Goal: Check status: Check status

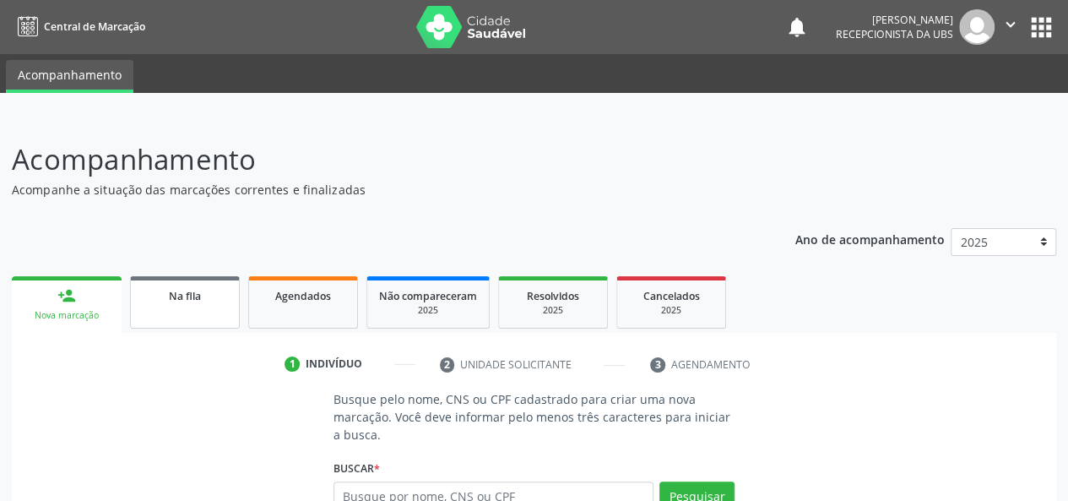
click at [191, 312] on link "Na fila" at bounding box center [185, 302] width 110 height 52
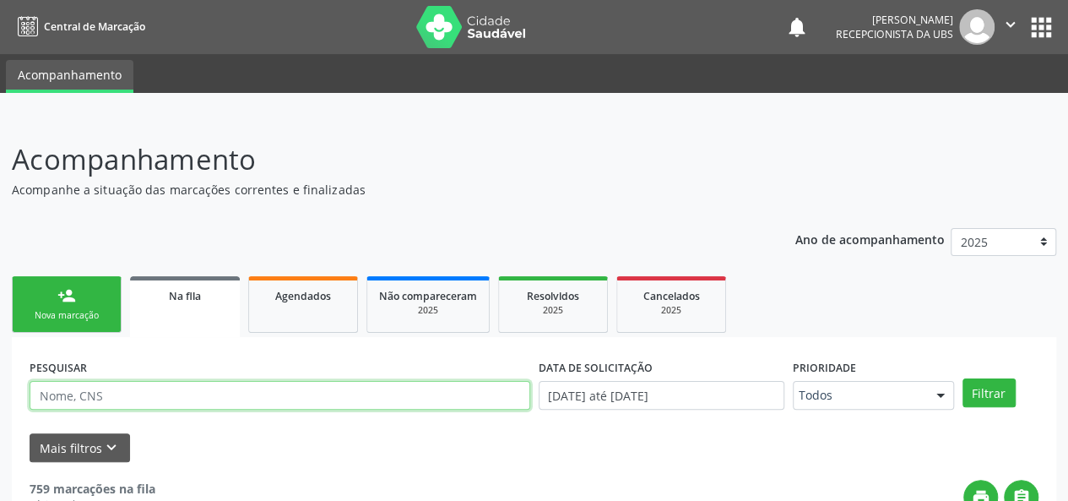
click at [161, 396] on input "text" at bounding box center [280, 395] width 501 height 29
click at [963, 378] on button "Filtrar" at bounding box center [989, 392] width 53 height 29
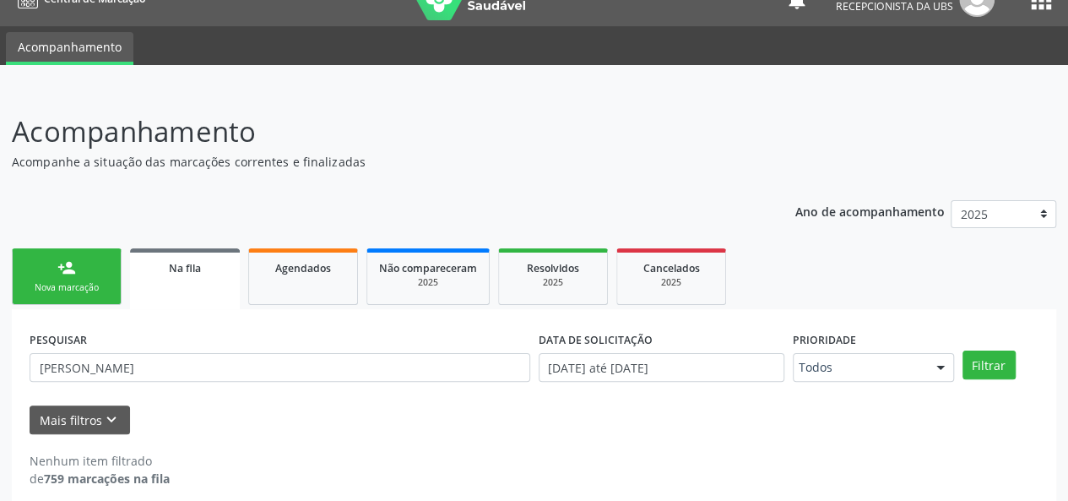
scroll to position [43, 0]
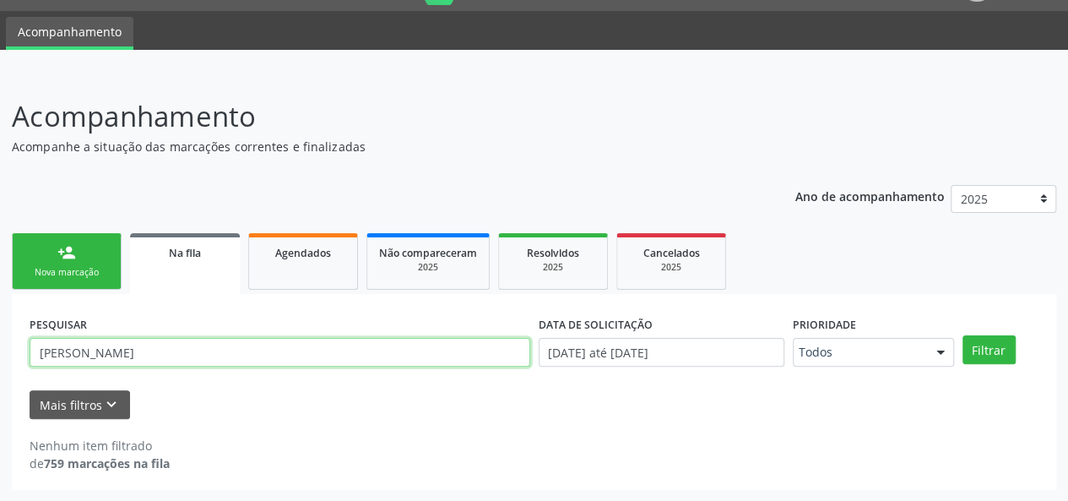
click at [144, 360] on input "[PERSON_NAME]" at bounding box center [280, 352] width 501 height 29
type input "m"
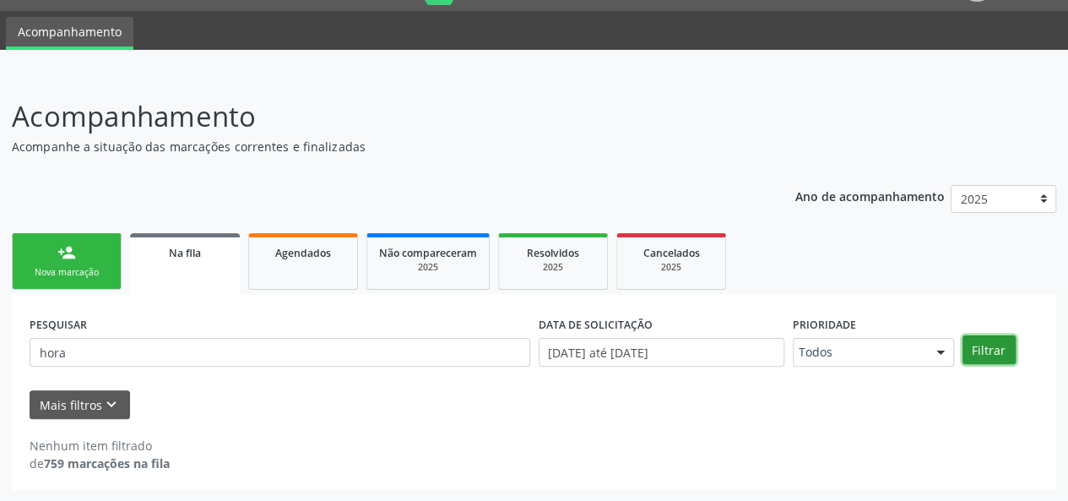
click at [997, 349] on button "Filtrar" at bounding box center [989, 349] width 53 height 29
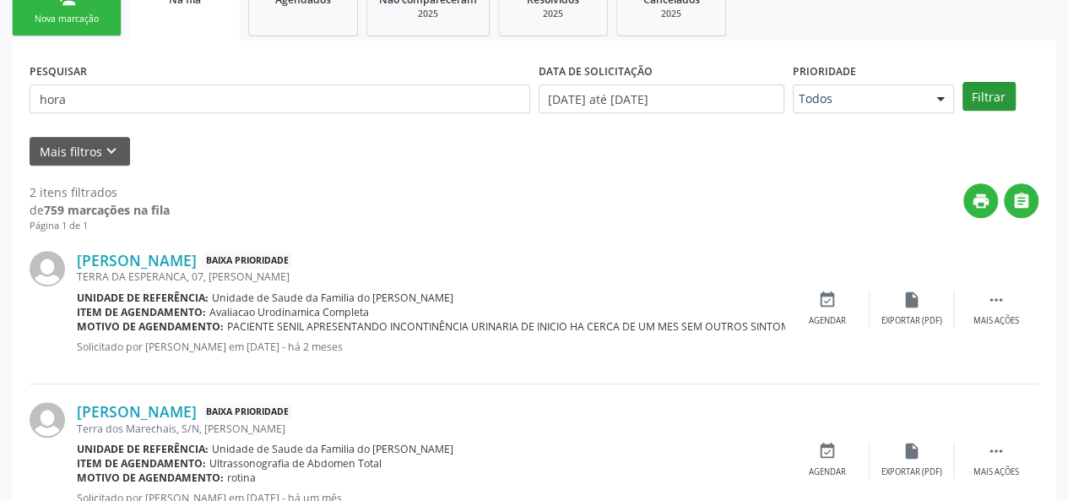
scroll to position [358, 0]
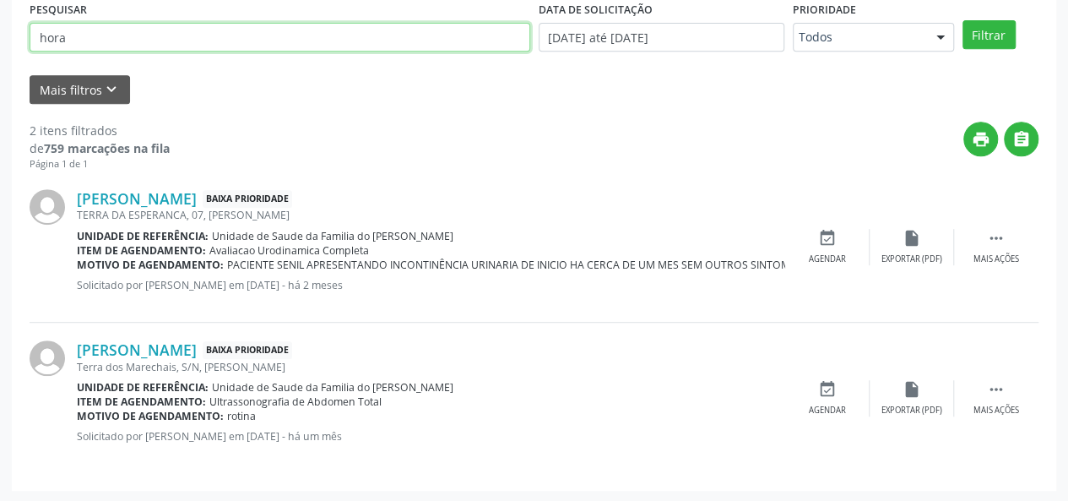
click at [247, 52] on div "PESQUISAR hora" at bounding box center [279, 30] width 509 height 66
type input "h"
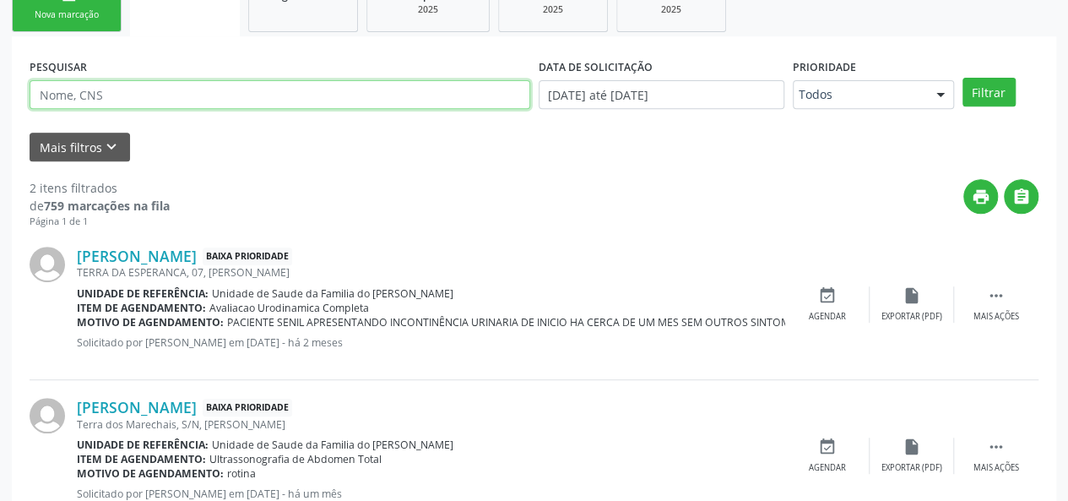
scroll to position [274, 0]
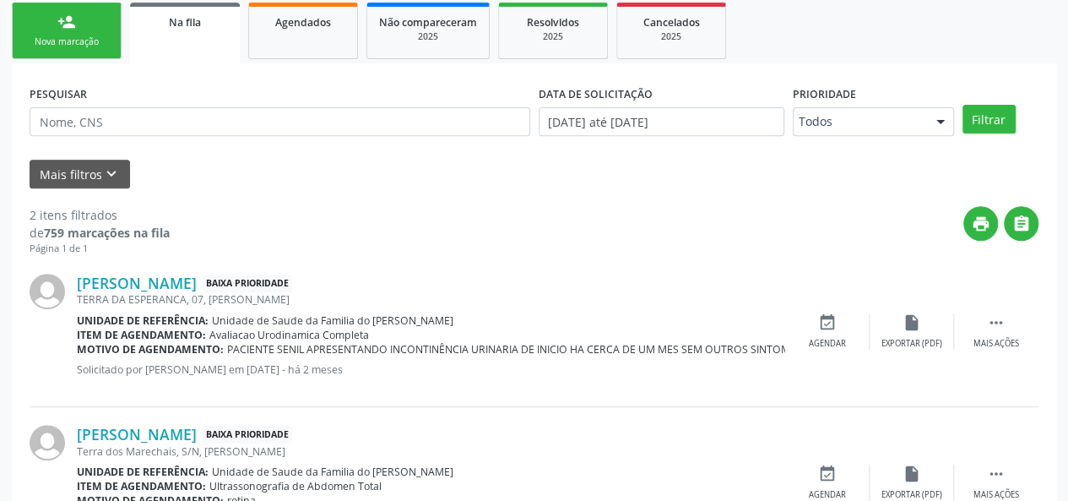
click at [150, 21] on div "Na fila" at bounding box center [185, 22] width 86 height 18
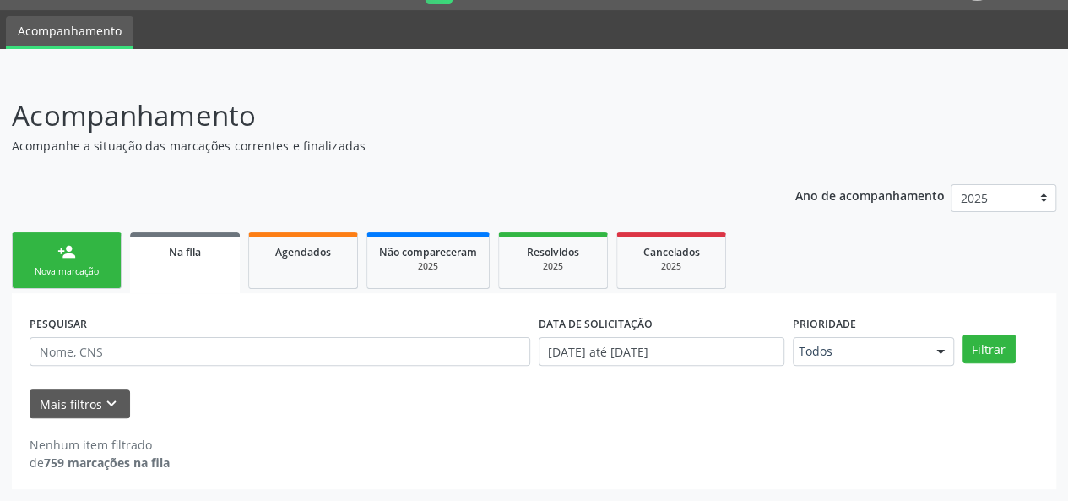
scroll to position [43, 0]
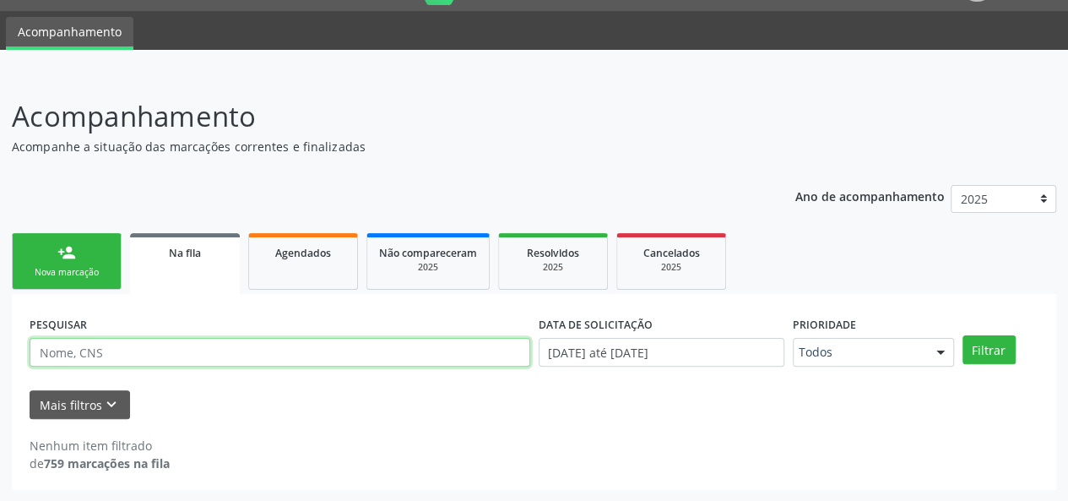
click at [120, 354] on input "text" at bounding box center [280, 352] width 501 height 29
click at [963, 335] on button "Filtrar" at bounding box center [989, 349] width 53 height 29
drag, startPoint x: 154, startPoint y: 361, endPoint x: 0, endPoint y: 356, distance: 153.8
click at [0, 356] on div "Acompanhamento Acompanhe a situação das marcações correntes e finalizadas Relat…" at bounding box center [534, 287] width 1068 height 428
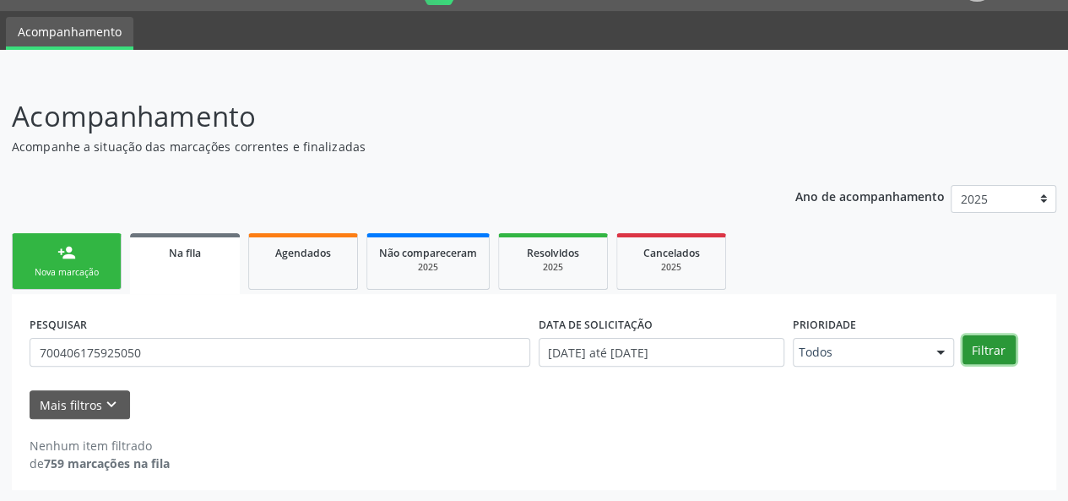
click at [983, 345] on button "Filtrar" at bounding box center [989, 349] width 53 height 29
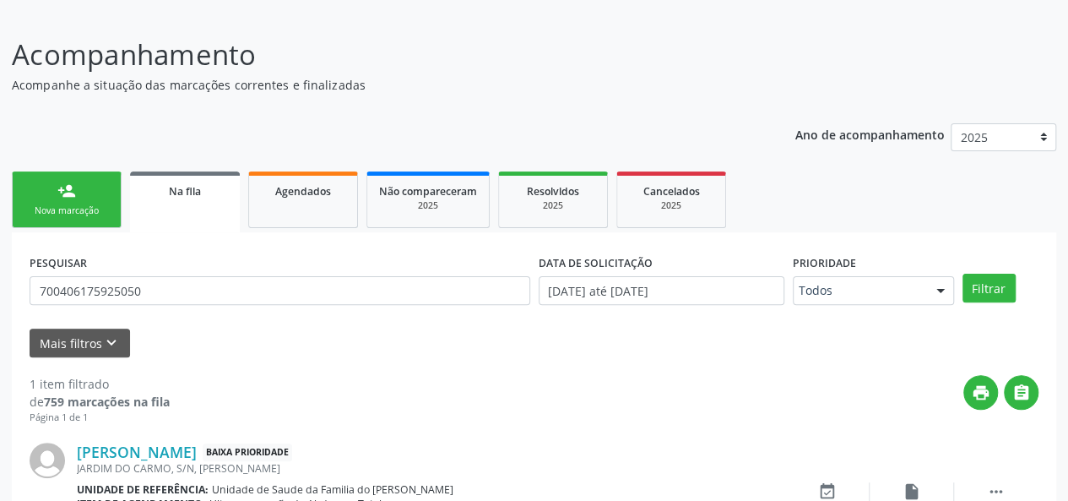
scroll to position [208, 0]
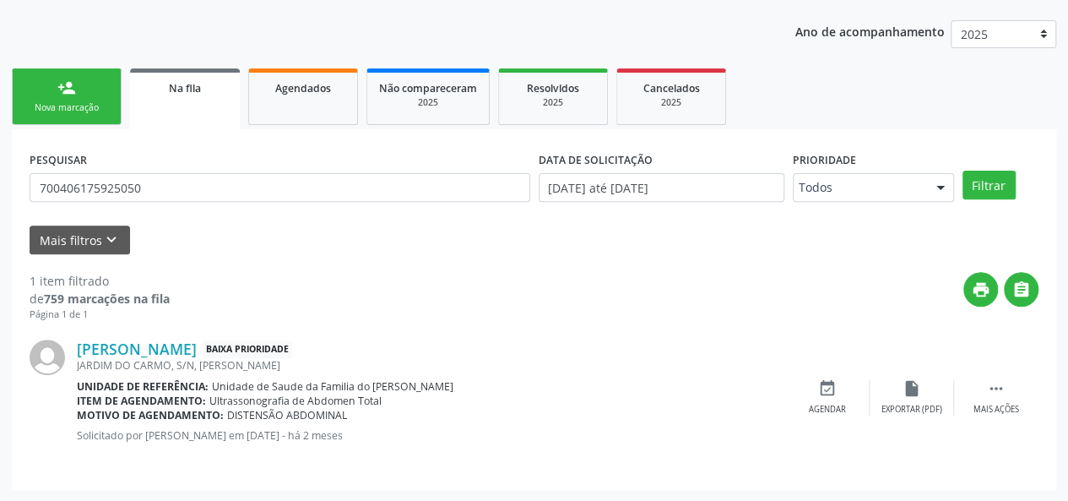
drag, startPoint x: 177, startPoint y: 171, endPoint x: 172, endPoint y: 179, distance: 9.1
click at [172, 179] on div "PESQUISAR 700406175925050" at bounding box center [279, 180] width 509 height 66
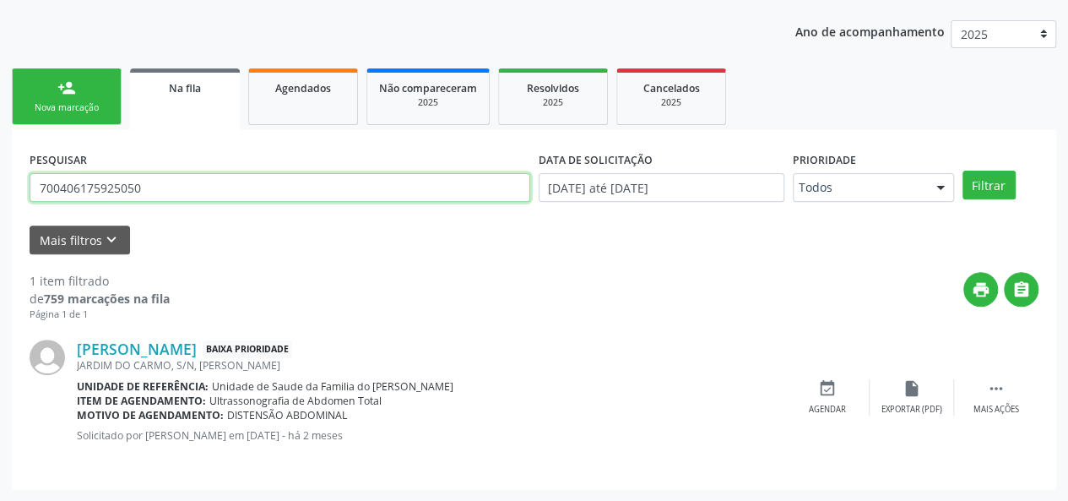
drag, startPoint x: 161, startPoint y: 187, endPoint x: 30, endPoint y: 192, distance: 131.0
click at [30, 192] on input "700406175925050" at bounding box center [280, 187] width 501 height 29
click at [189, 183] on input "700406175925050" at bounding box center [280, 187] width 501 height 29
type input "7"
type input "GENILEIDE"
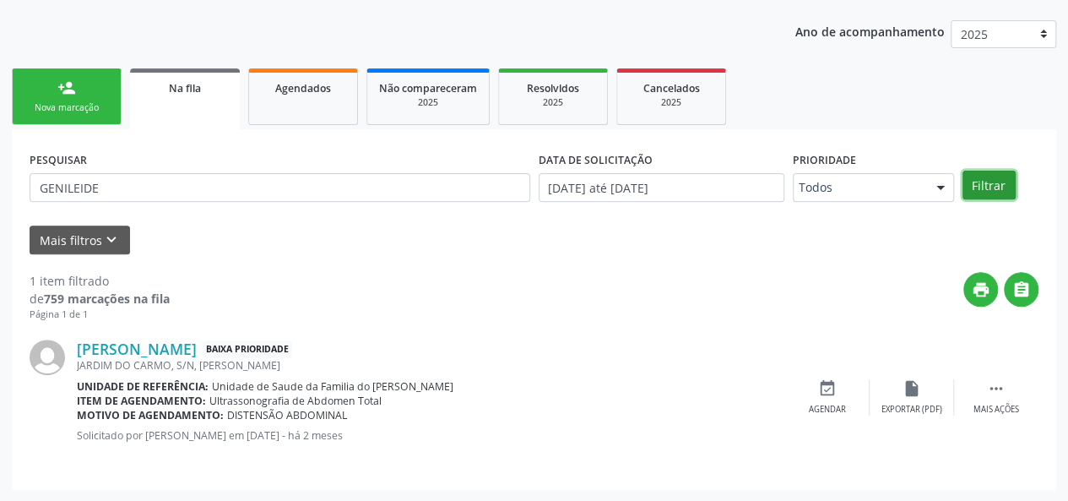
click at [986, 177] on button "Filtrar" at bounding box center [989, 185] width 53 height 29
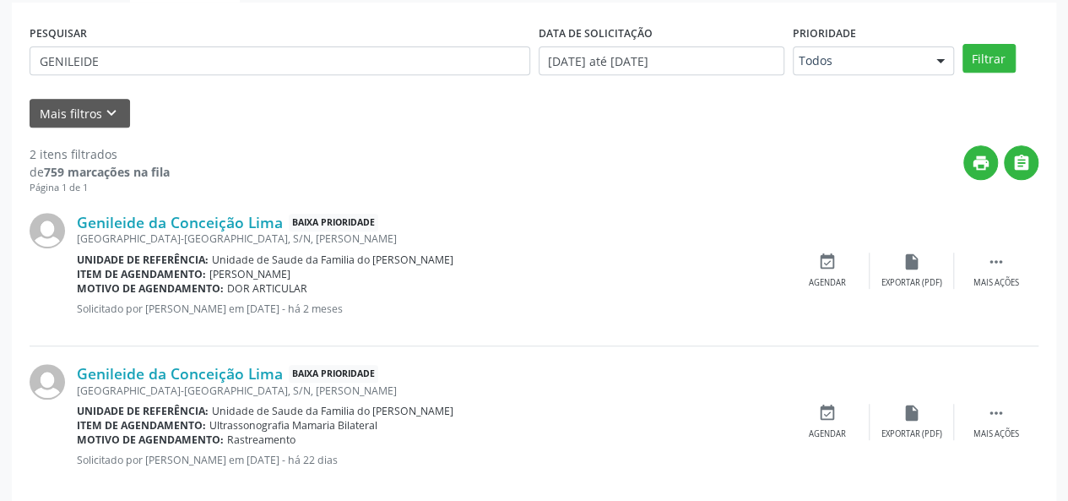
scroll to position [358, 0]
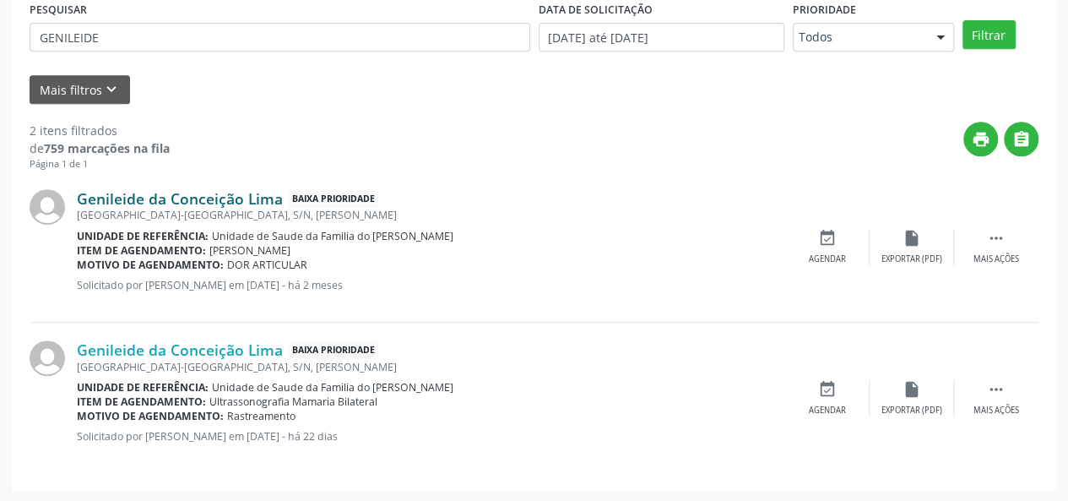
click at [148, 200] on link "Genileide da Conceição Lima" at bounding box center [180, 198] width 206 height 19
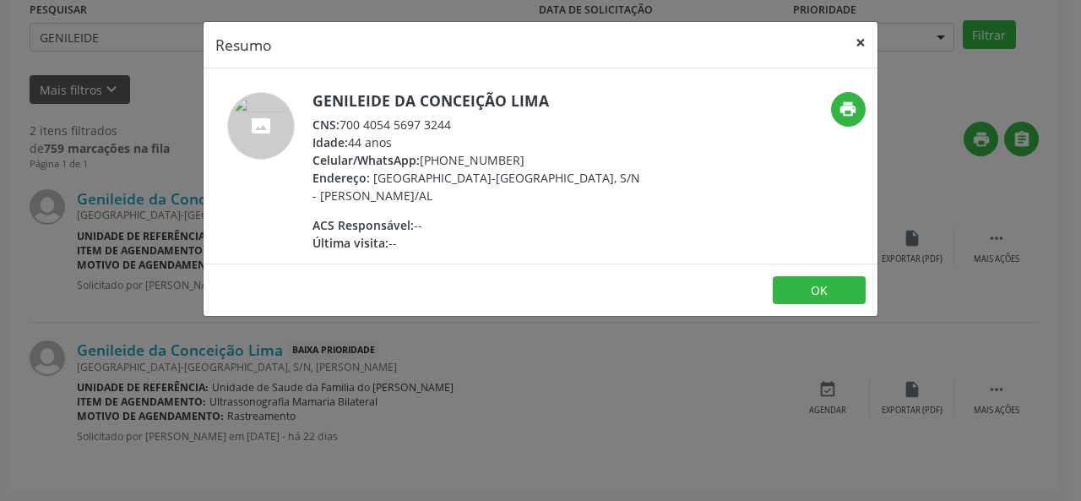
click at [861, 45] on button "×" at bounding box center [861, 42] width 34 height 41
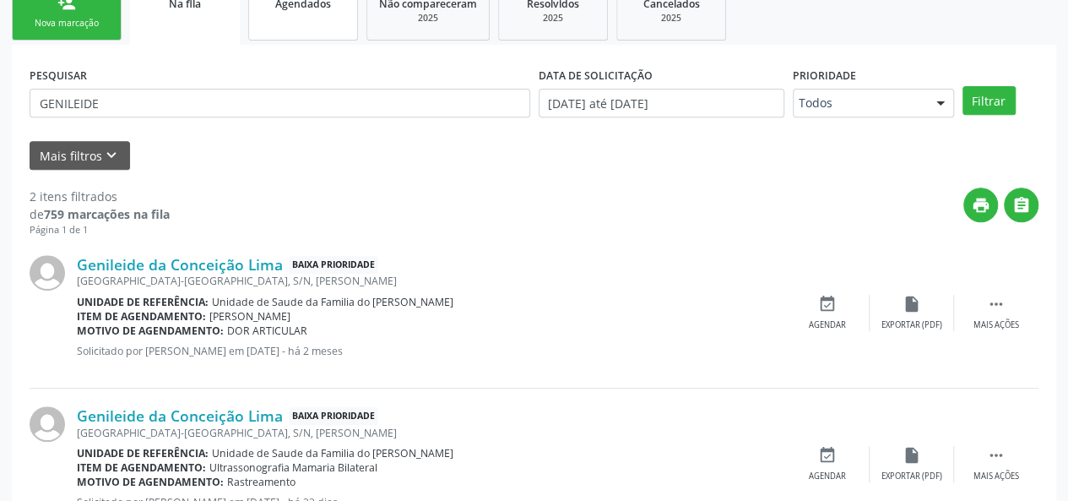
scroll to position [189, 0]
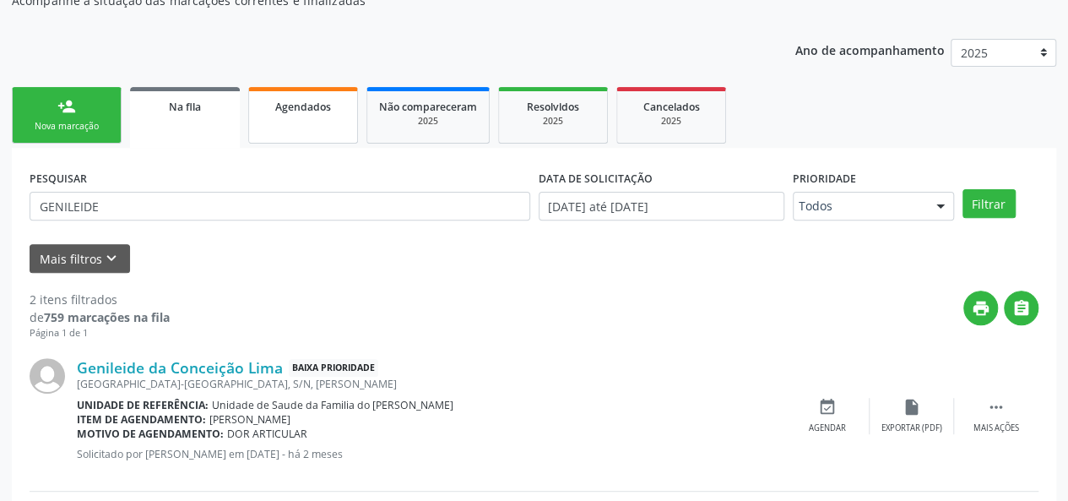
click at [321, 109] on span "Agendados" at bounding box center [303, 107] width 56 height 14
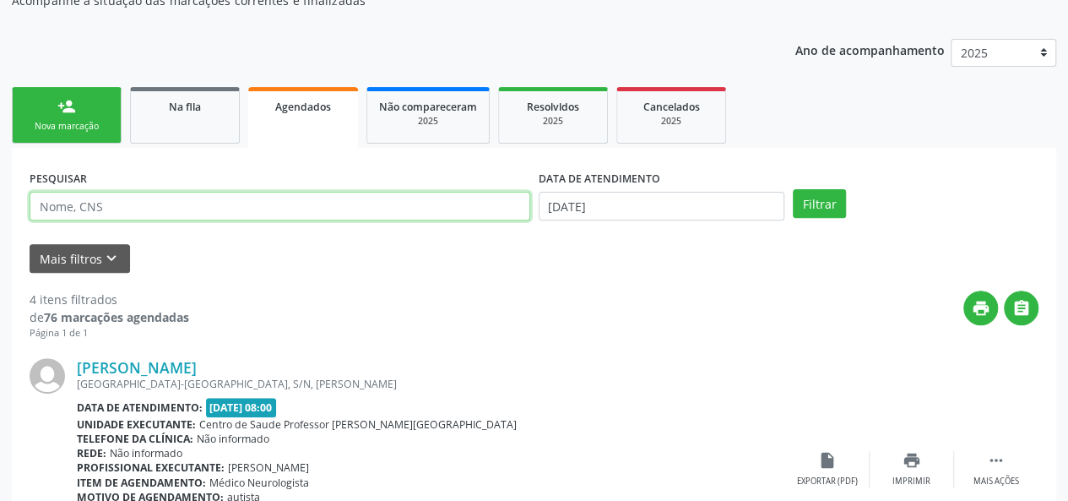
click at [177, 204] on input "text" at bounding box center [280, 206] width 501 height 29
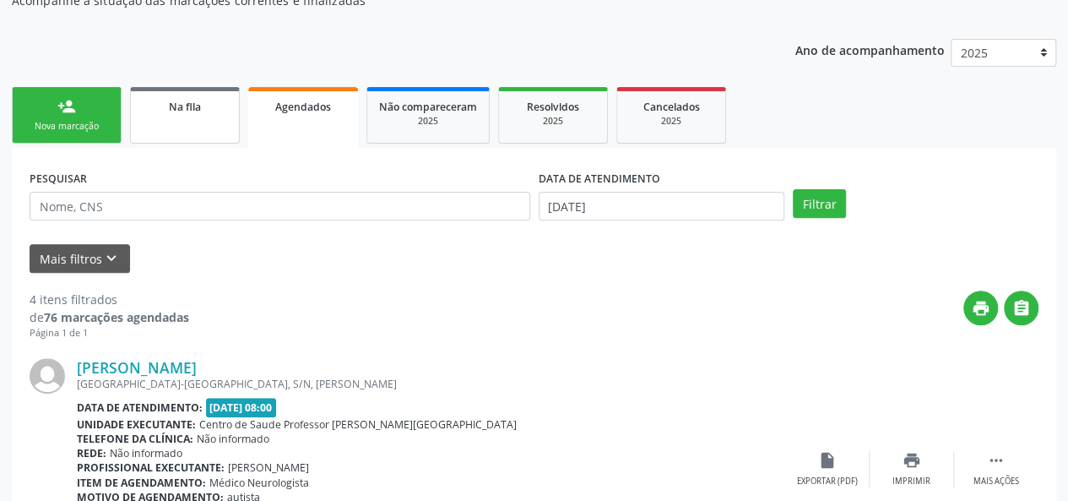
click at [175, 116] on link "Na fila" at bounding box center [185, 115] width 110 height 57
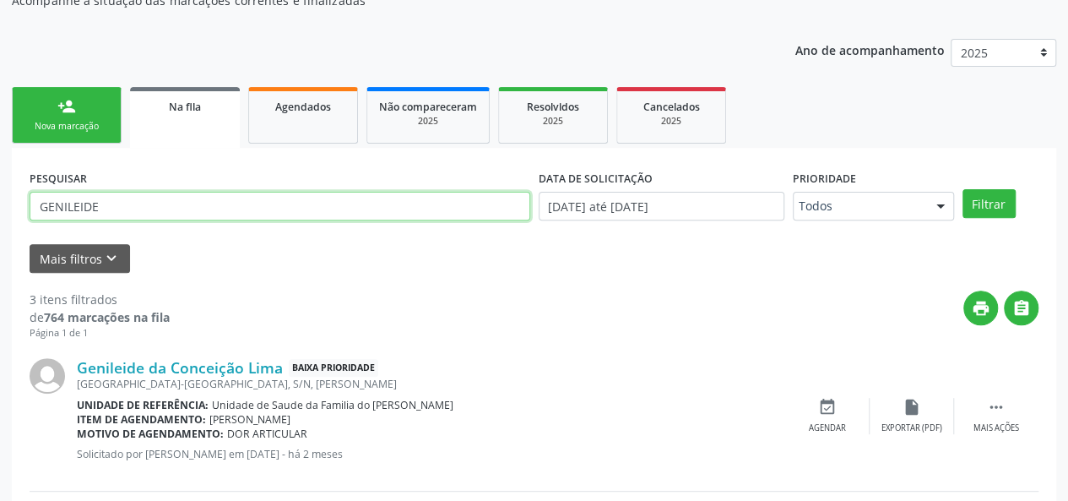
drag, startPoint x: 122, startPoint y: 199, endPoint x: 16, endPoint y: 196, distance: 105.6
click at [16, 196] on div "PESQUISAR GENILEIDE DATA DE SOLICITAÇÃO [DATE] até [DATE] Prioridade Todos Todo…" at bounding box center [534, 488] width 1045 height 681
paste input "702301166937516"
type input "702301166937516"
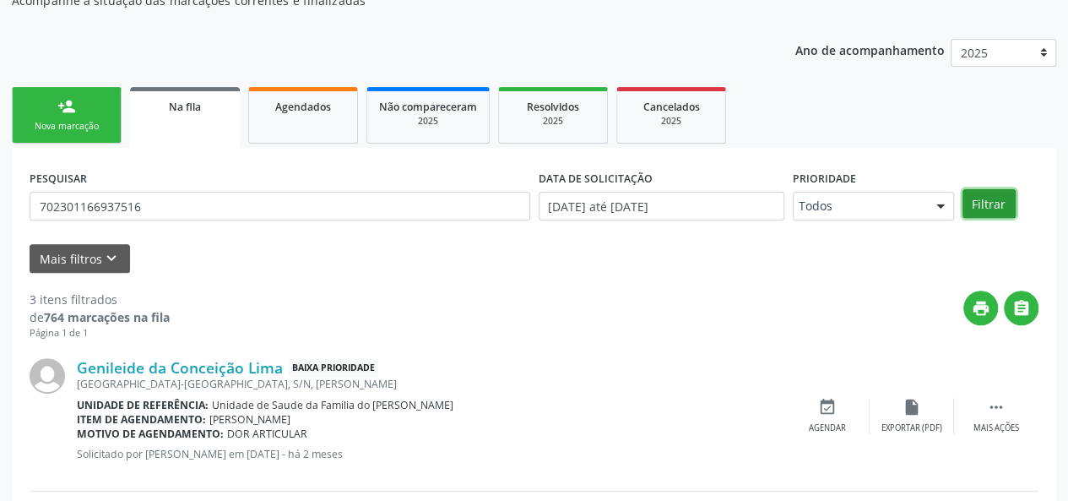
click at [986, 210] on button "Filtrar" at bounding box center [989, 203] width 53 height 29
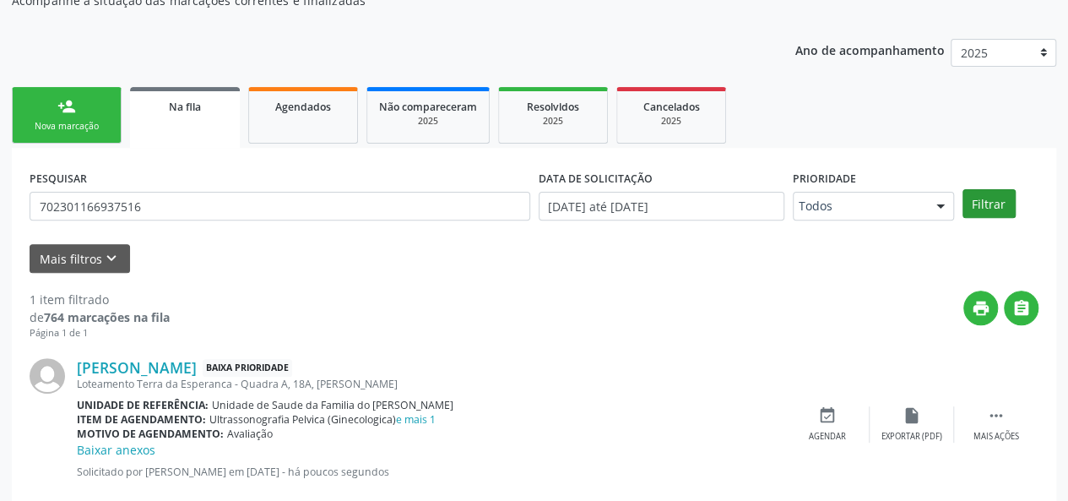
scroll to position [226, 0]
